Goal: Information Seeking & Learning: Find specific fact

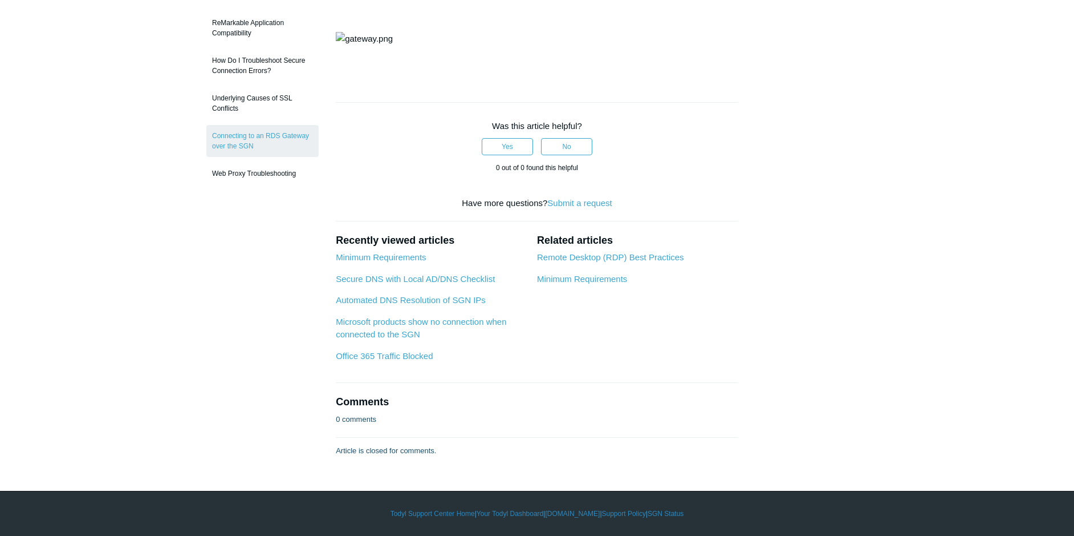
scroll to position [114, 0]
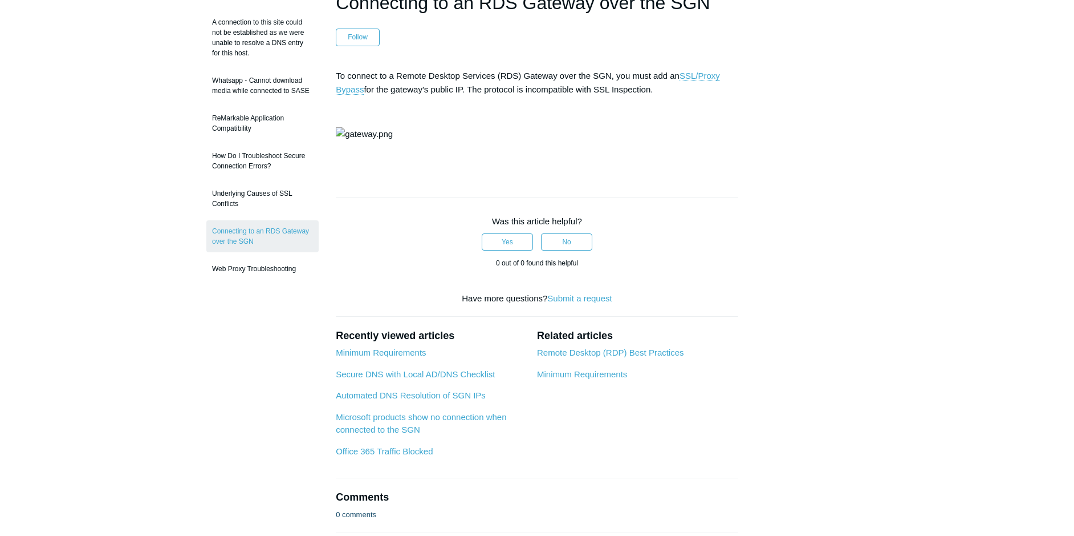
drag, startPoint x: 149, startPoint y: 379, endPoint x: 471, endPoint y: 198, distance: 369.0
click at [149, 379] on main "Todyl Support Center SASE & ZeroTrust - Web Proxy & SSL Troubleshooting Article…" at bounding box center [537, 238] width 1074 height 625
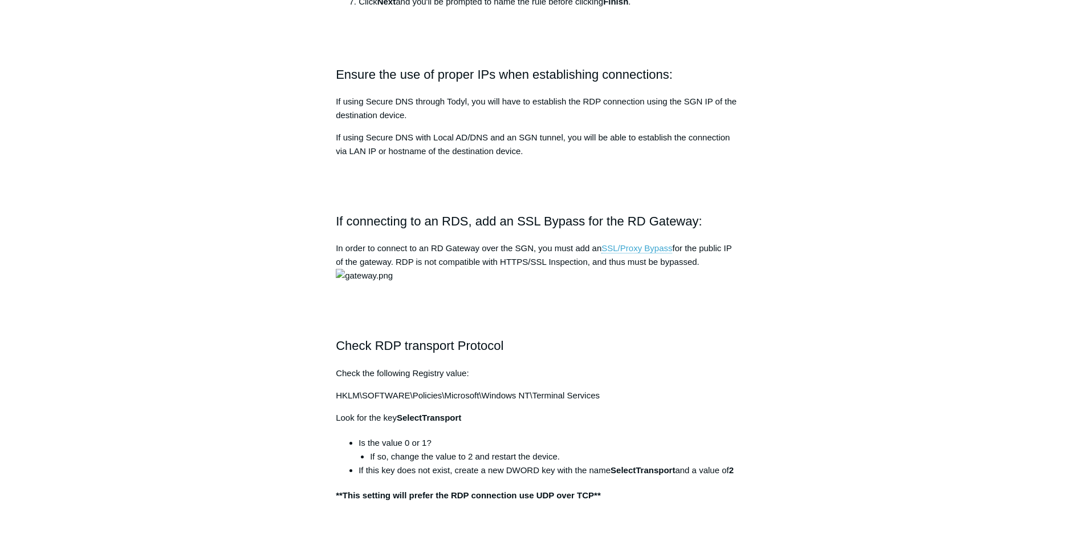
scroll to position [798, 0]
drag, startPoint x: 700, startPoint y: 399, endPoint x: 648, endPoint y: 401, distance: 51.9
copy li "[URL]"
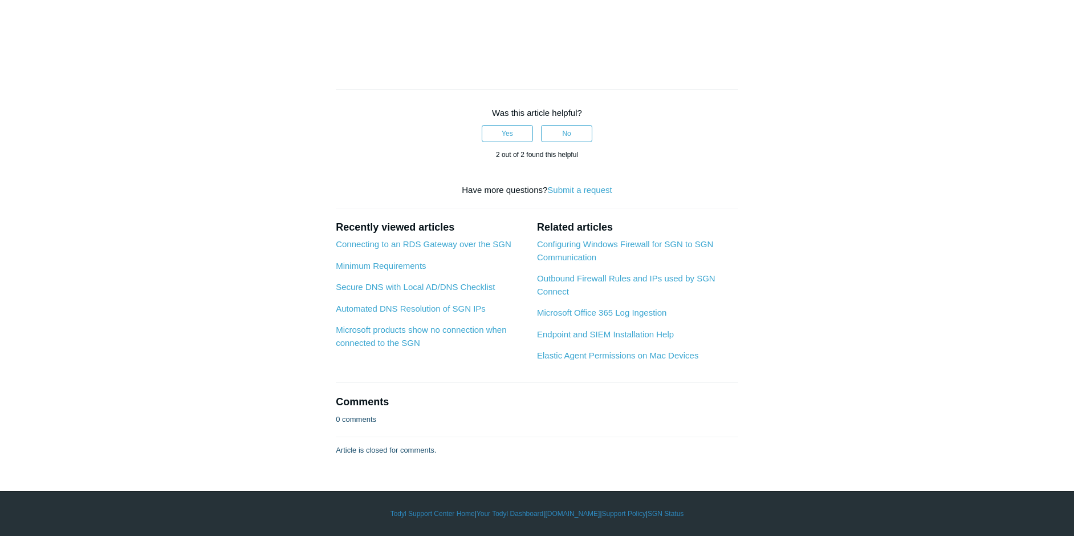
scroll to position [1597, 0]
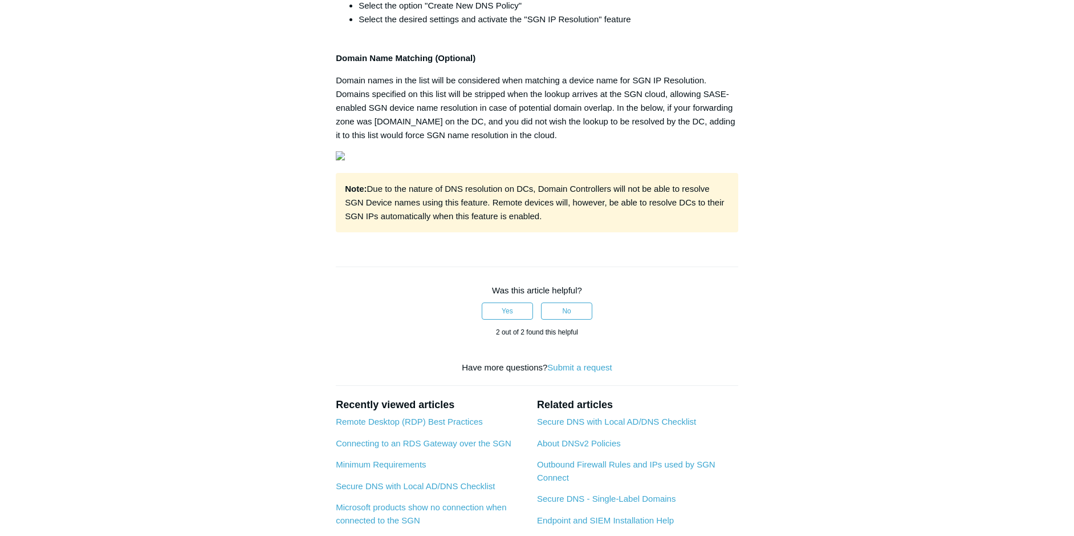
scroll to position [399, 0]
